Goal: Information Seeking & Learning: Learn about a topic

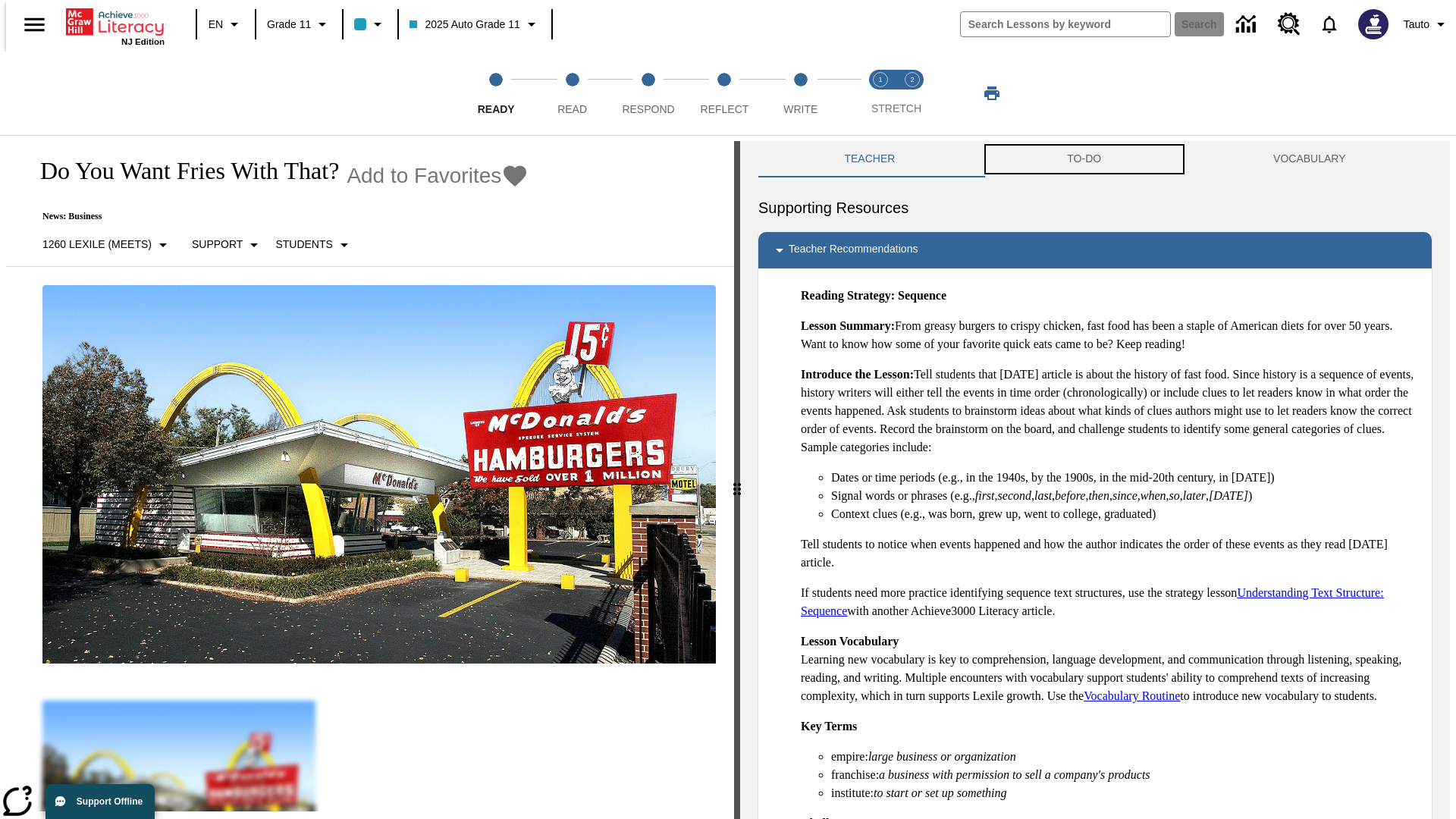
click at [1084, 159] on button "TO-DO" at bounding box center [1084, 159] width 206 height 37
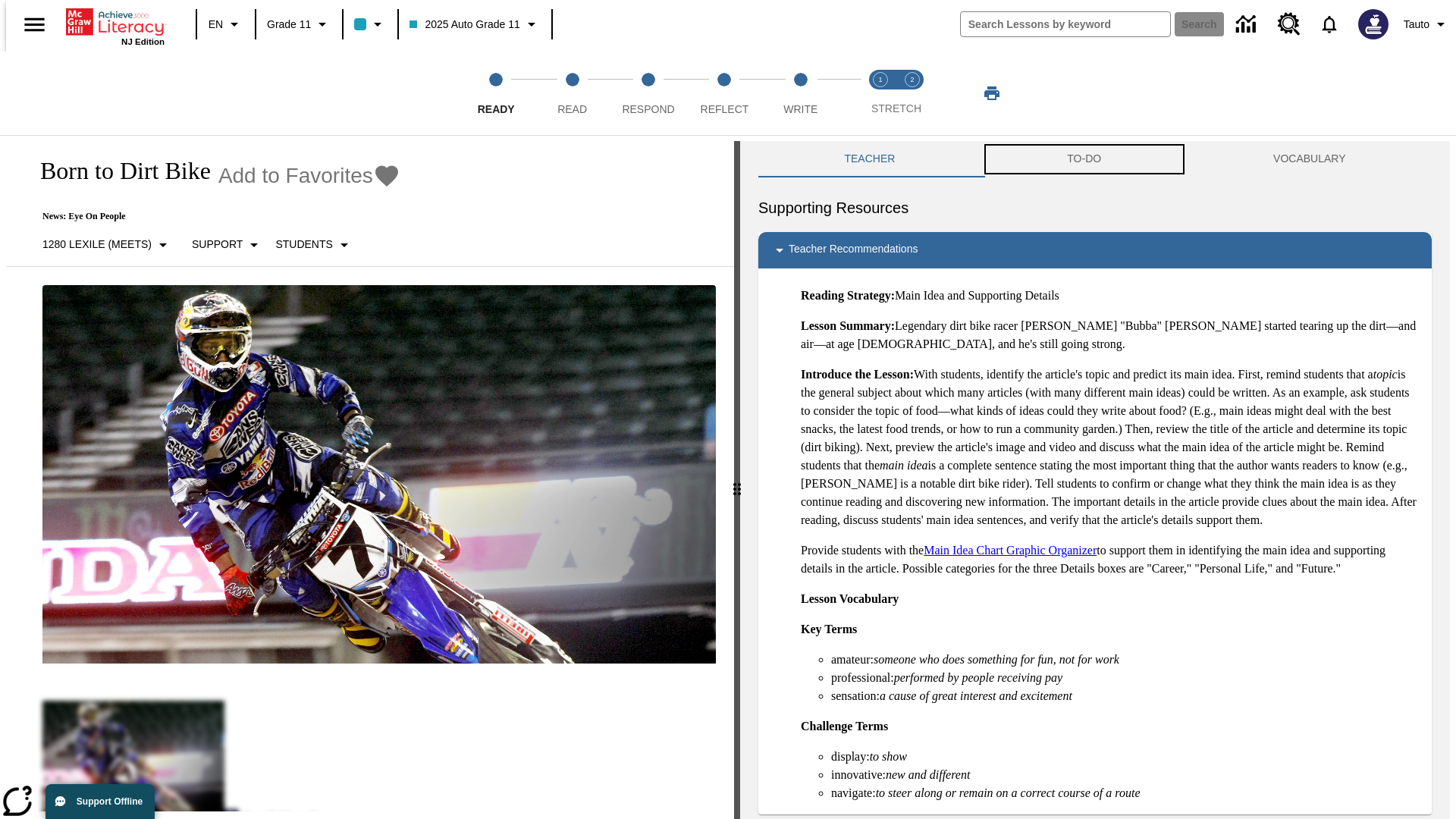
click at [1084, 159] on button "TO-DO" at bounding box center [1084, 159] width 206 height 37
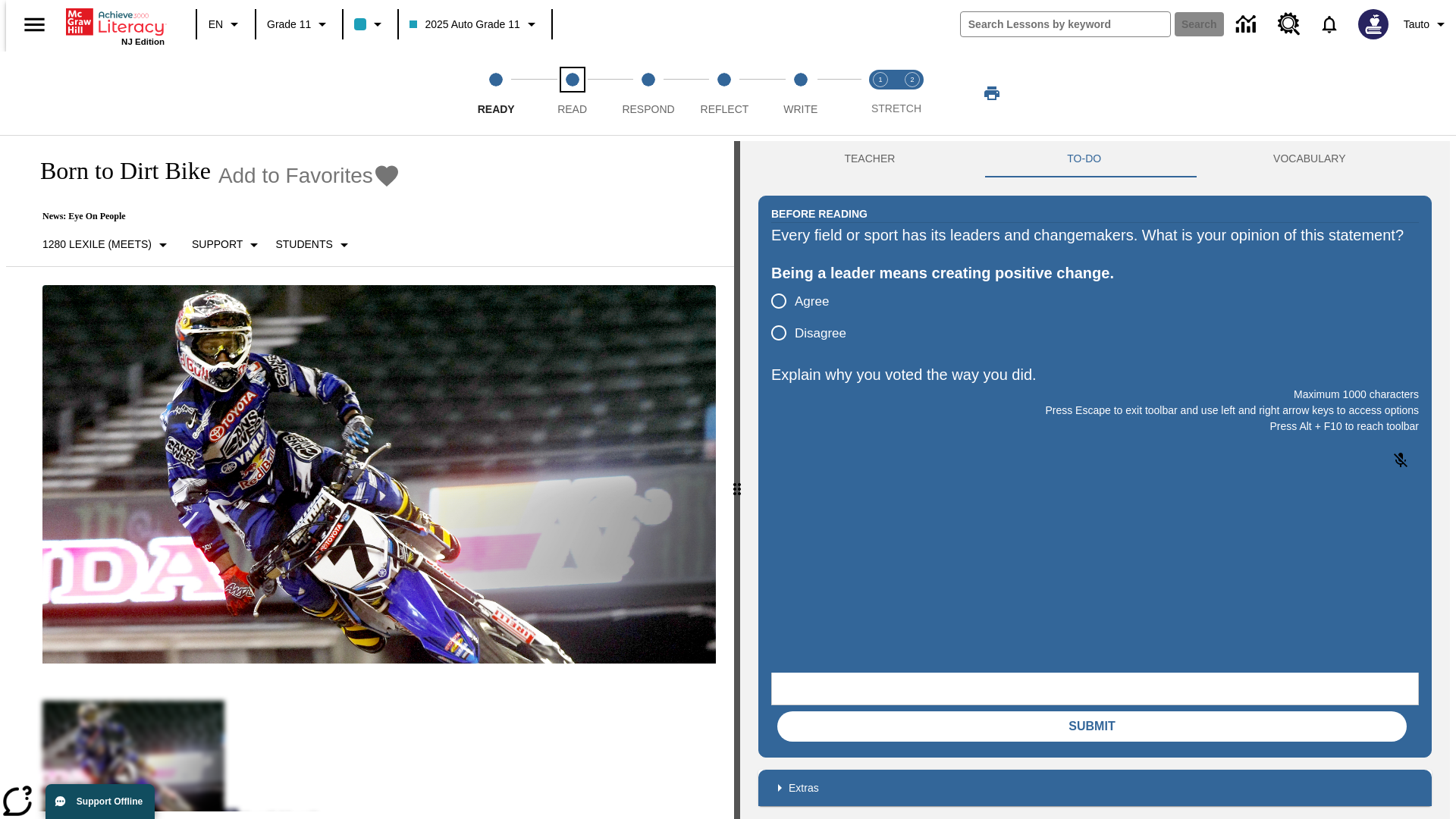
click at [571, 93] on span "Read" at bounding box center [572, 102] width 30 height 27
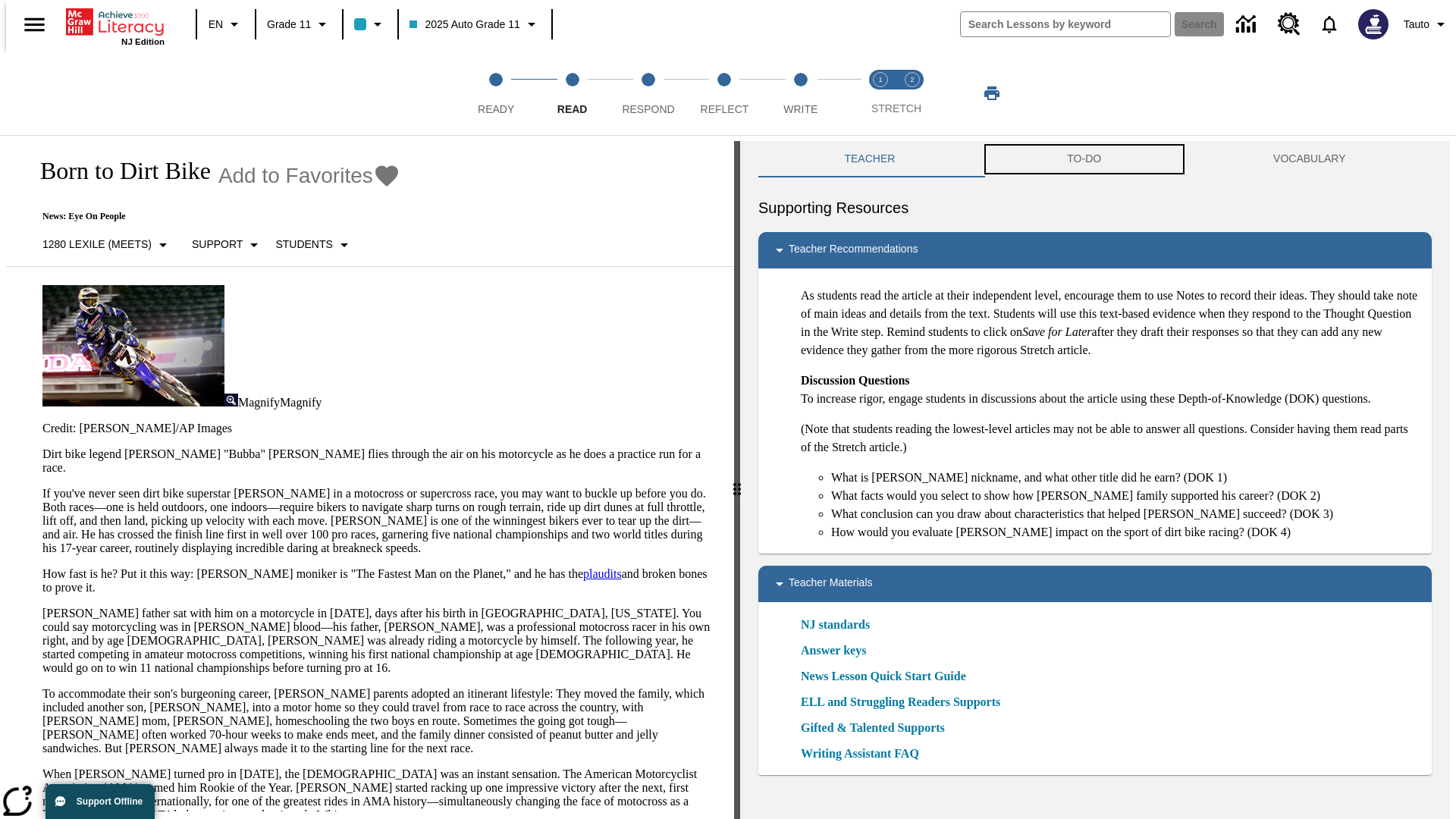
scroll to position [1, 0]
click at [1084, 159] on button "TO-DO" at bounding box center [1084, 158] width 206 height 37
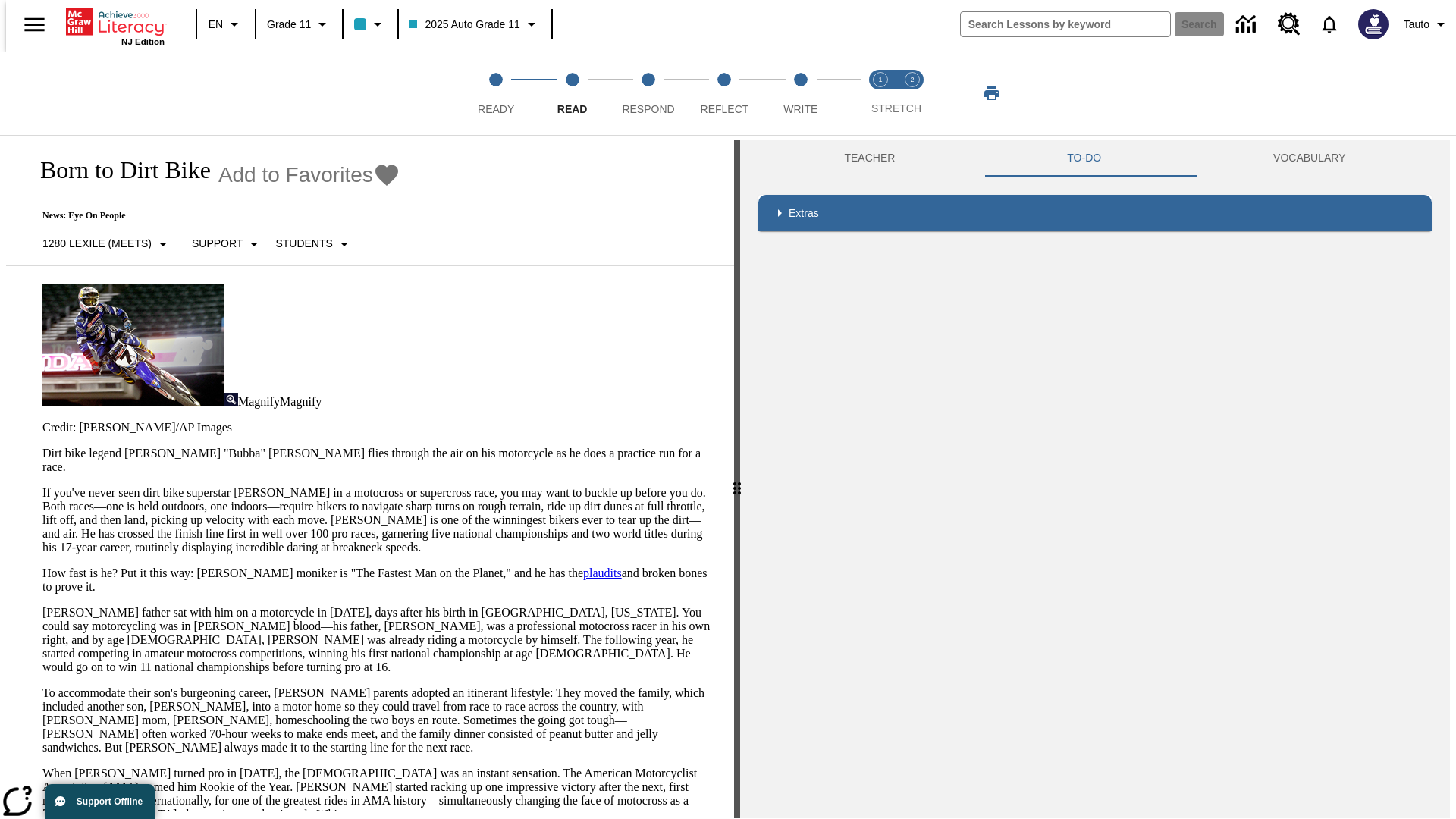
click at [42, 486] on p "If you've never seen dirt bike superstar [PERSON_NAME] in a motocross or superc…" at bounding box center [378, 520] width 673 height 68
